Goal: Book appointment/travel/reservation

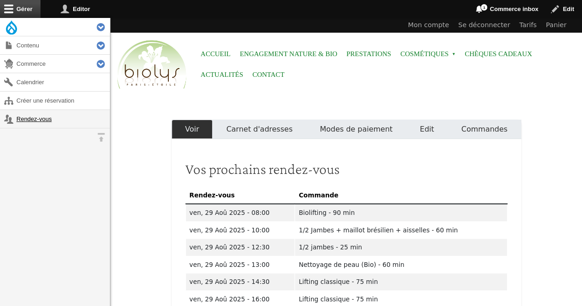
click at [37, 124] on link "Rendez-vous" at bounding box center [55, 119] width 110 height 18
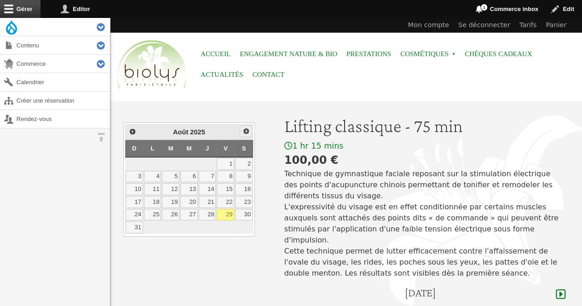
click at [247, 128] on span "Suivant" at bounding box center [245, 130] width 7 height 7
click at [196, 175] on link "10" at bounding box center [188, 177] width 17 height 12
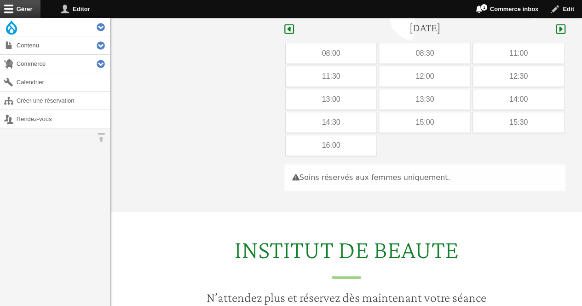
scroll to position [274, 0]
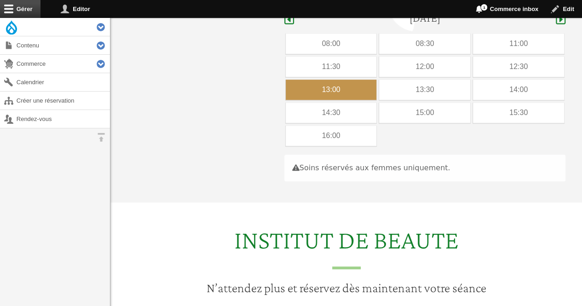
click at [358, 80] on div "13:00" at bounding box center [331, 90] width 91 height 20
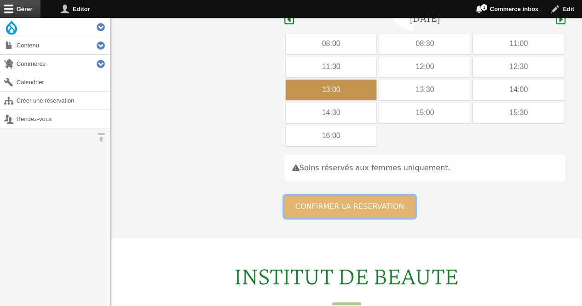
click at [308, 197] on button "Confirmer la réservation" at bounding box center [349, 206] width 131 height 22
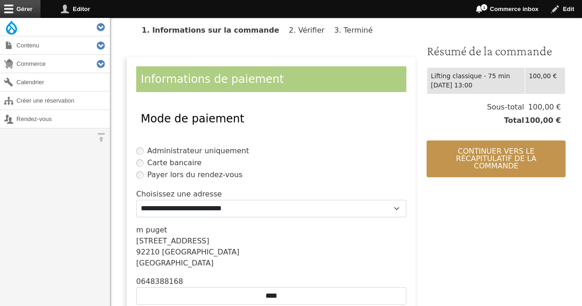
scroll to position [184, 0]
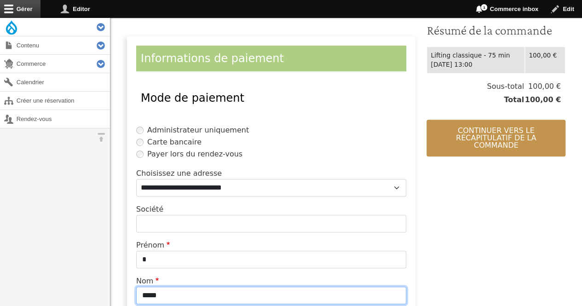
click at [225, 299] on input "*****" at bounding box center [271, 294] width 270 height 17
type input "*"
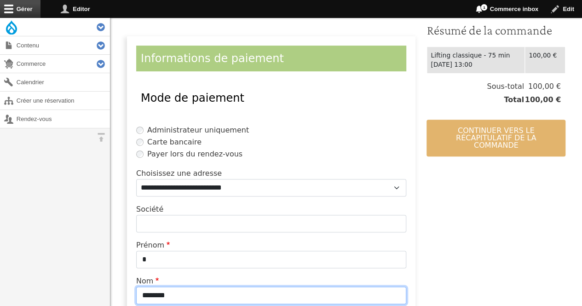
type input "********"
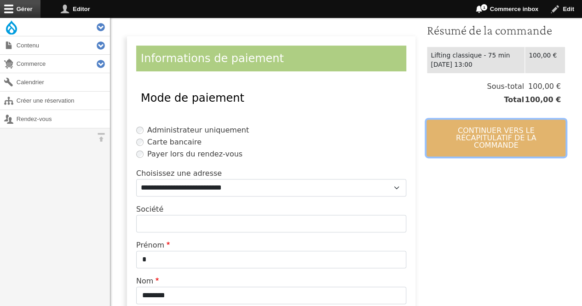
click at [488, 136] on button "Continuer vers le récapitulatif de la commande" at bounding box center [495, 138] width 139 height 37
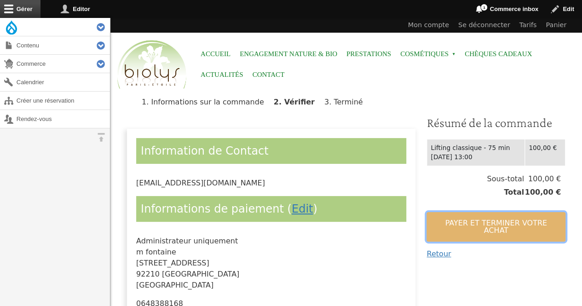
click at [479, 224] on button "Payer et terminer votre achat" at bounding box center [495, 226] width 139 height 29
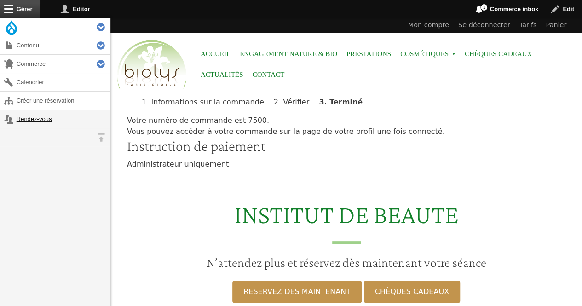
click at [33, 121] on link "Rendez-vous" at bounding box center [55, 119] width 110 height 18
